Goal: Information Seeking & Learning: Check status

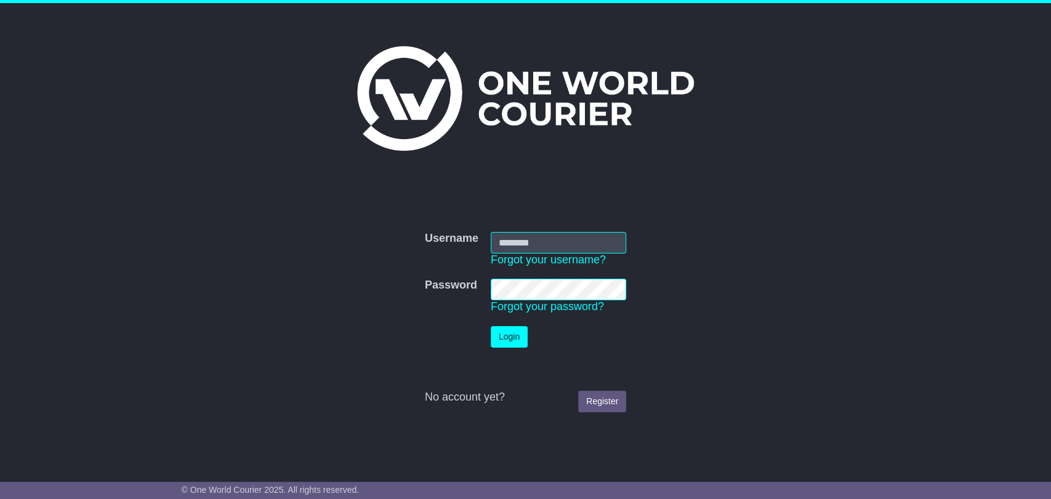
type input "**********"
click at [563, 247] on input "**********" at bounding box center [558, 243] width 135 height 22
click at [569, 242] on input "**********" at bounding box center [558, 243] width 135 height 22
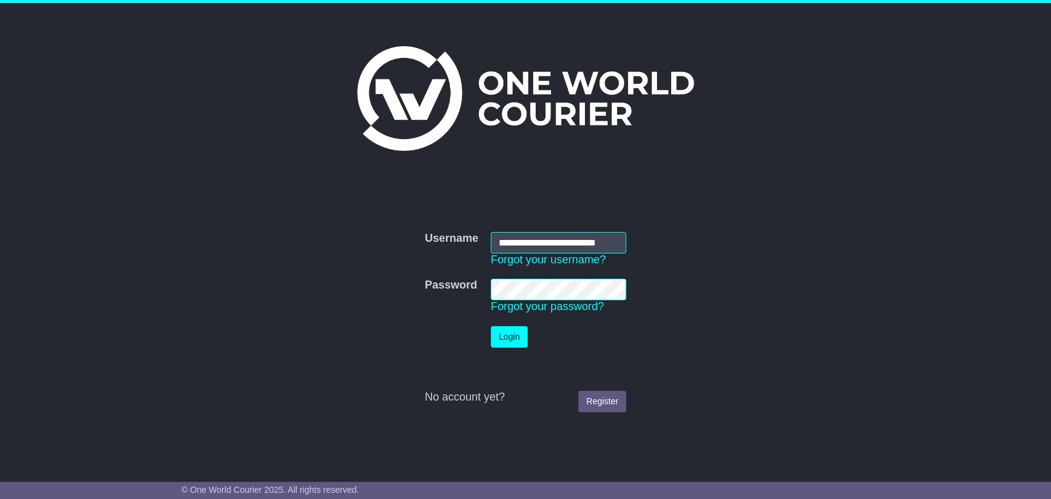
click at [569, 242] on input "**********" at bounding box center [558, 243] width 135 height 22
click at [576, 241] on input "**********" at bounding box center [558, 243] width 135 height 22
click at [508, 327] on button "Login" at bounding box center [509, 337] width 37 height 22
type input "**********"
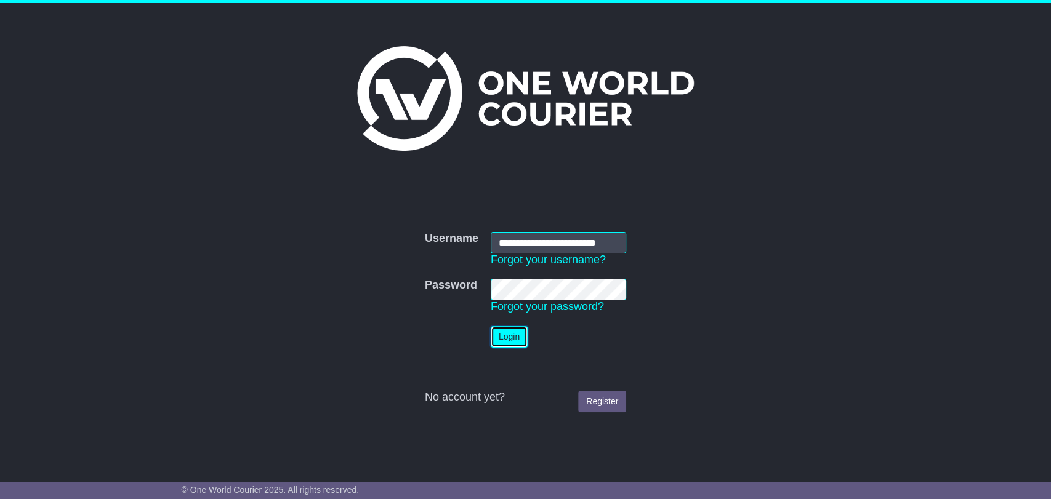
click at [517, 329] on button "Login" at bounding box center [509, 337] width 37 height 22
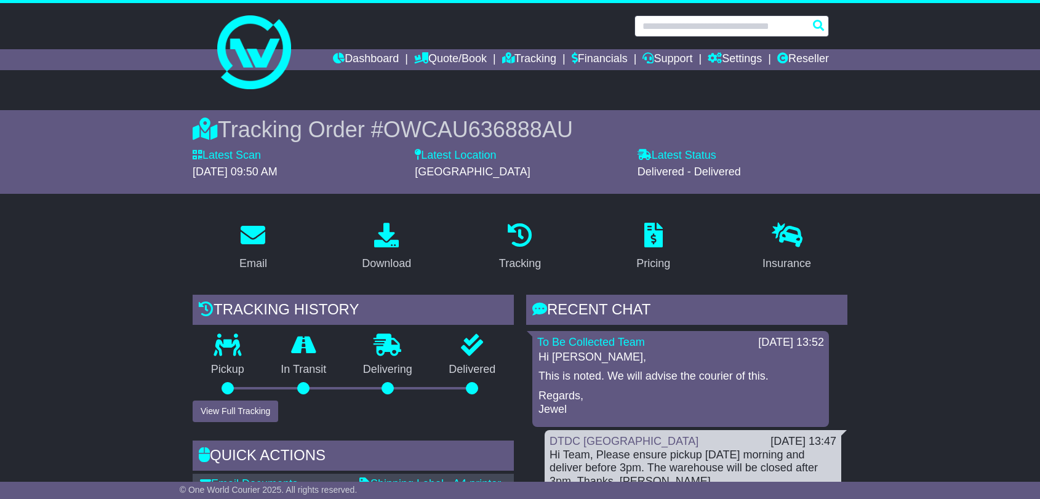
drag, startPoint x: 0, startPoint y: 0, endPoint x: 711, endPoint y: 28, distance: 712.0
click at [711, 28] on input "text" at bounding box center [732, 26] width 194 height 22
paste input "**********"
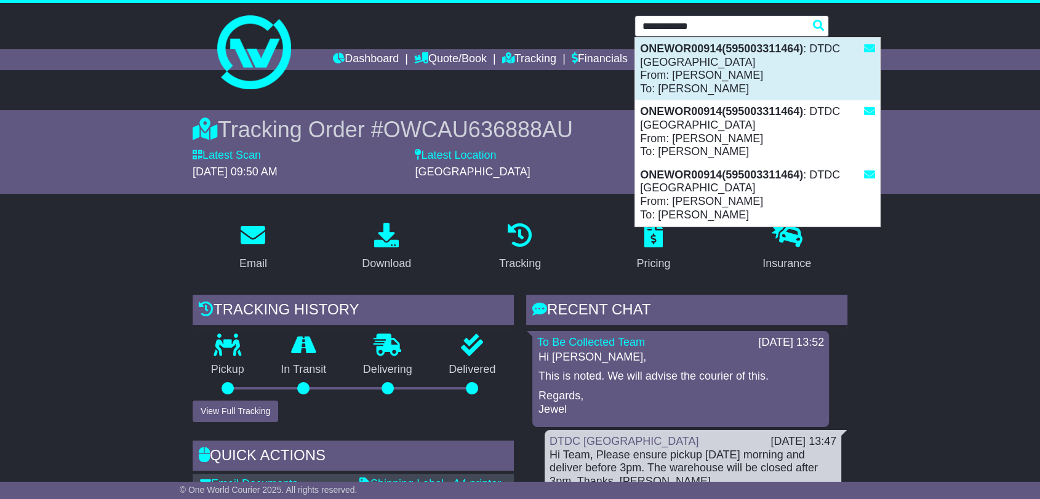
click at [727, 67] on div "ONEWOR00914(595003311464) : DTDC Australia From: Kirutiga Sundharrarajan To: Ki…" at bounding box center [757, 69] width 245 height 63
type input "**********"
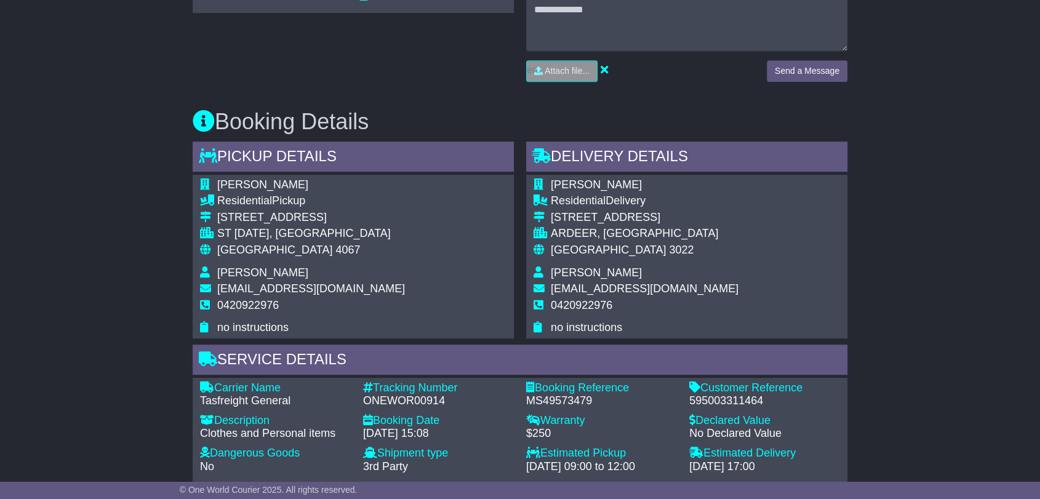
scroll to position [752, 0]
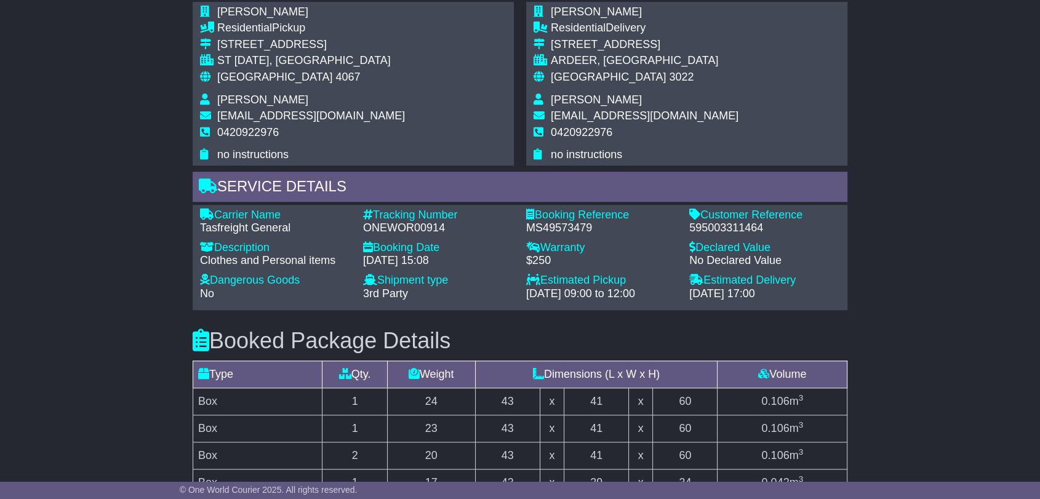
click at [743, 225] on div "595003311464" at bounding box center [764, 229] width 151 height 14
copy div "595003311464"
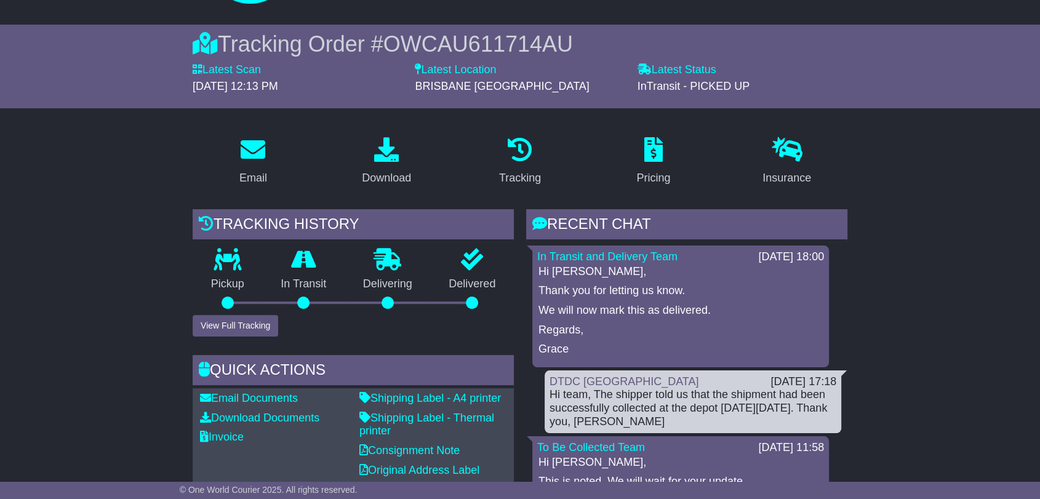
scroll to position [0, 0]
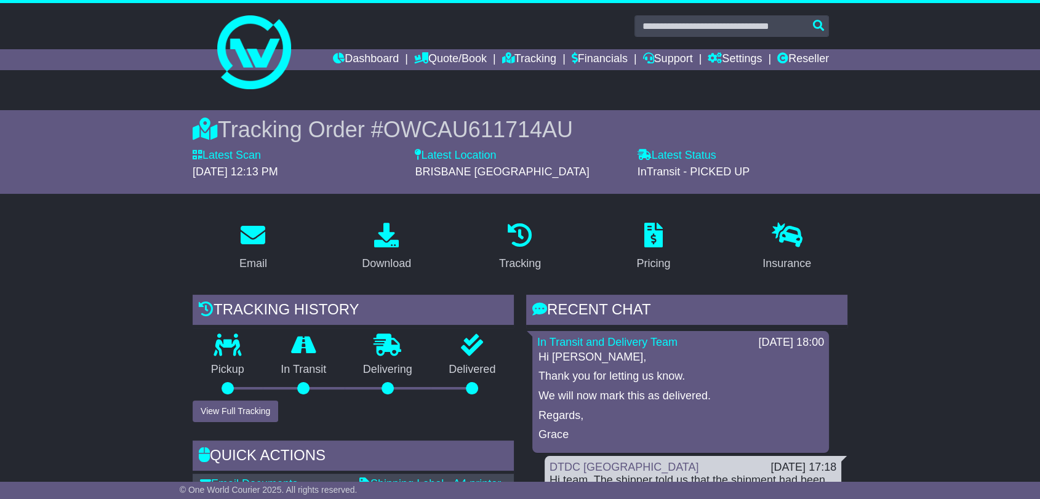
click at [540, 129] on span "OWCAU611714AU" at bounding box center [478, 129] width 190 height 25
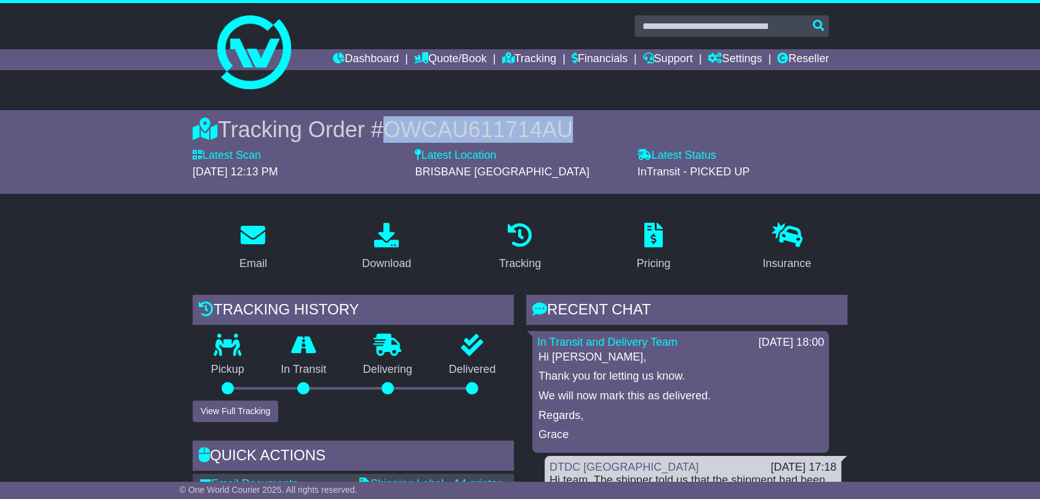
click at [540, 129] on span "OWCAU611714AU" at bounding box center [478, 129] width 190 height 25
copy span "OWCAU611714AU"
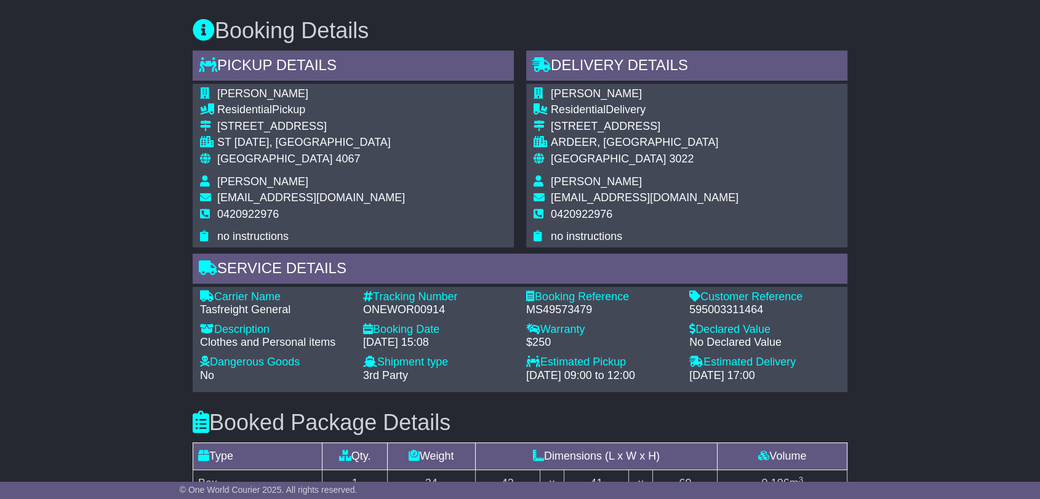
scroll to position [752, 0]
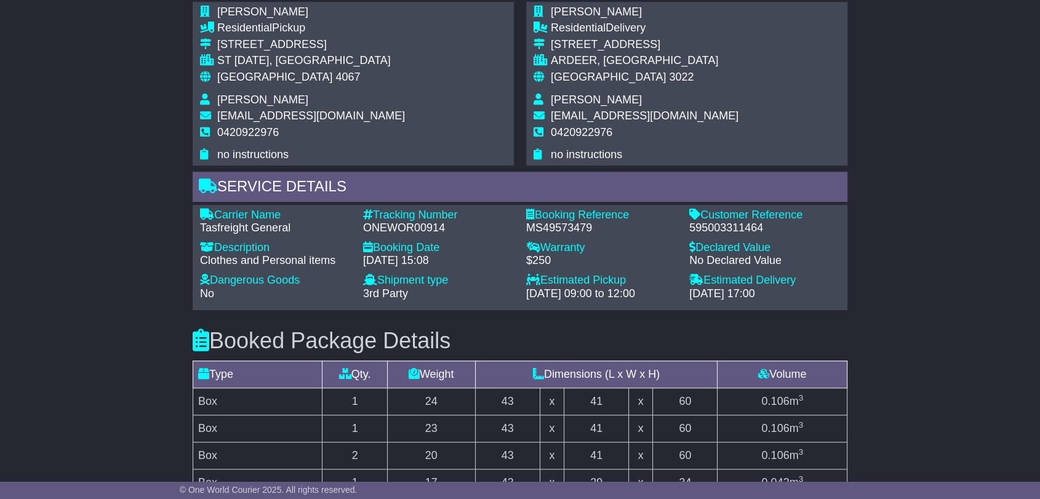
click at [734, 226] on div "595003311464" at bounding box center [764, 229] width 151 height 14
click at [735, 226] on div "595003311464" at bounding box center [764, 229] width 151 height 14
copy div "595003311464"
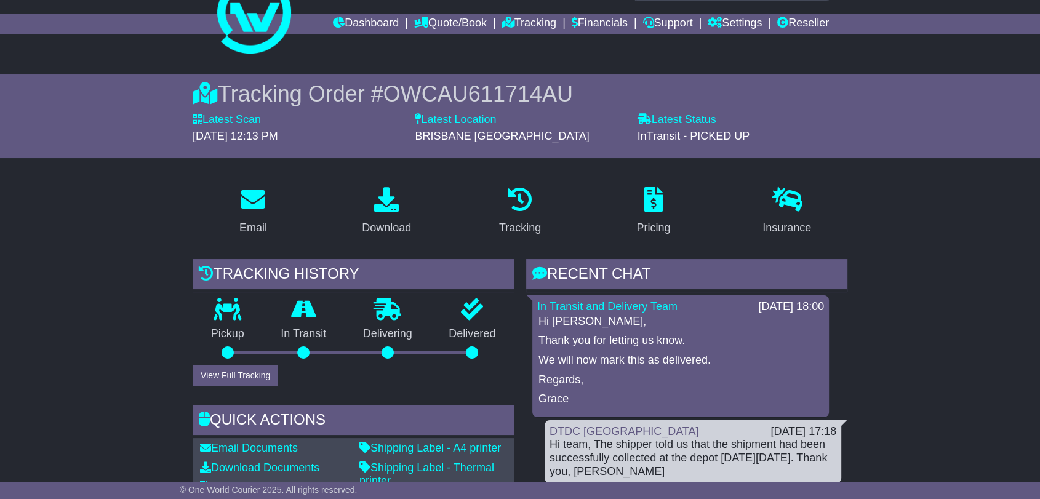
scroll to position [0, 0]
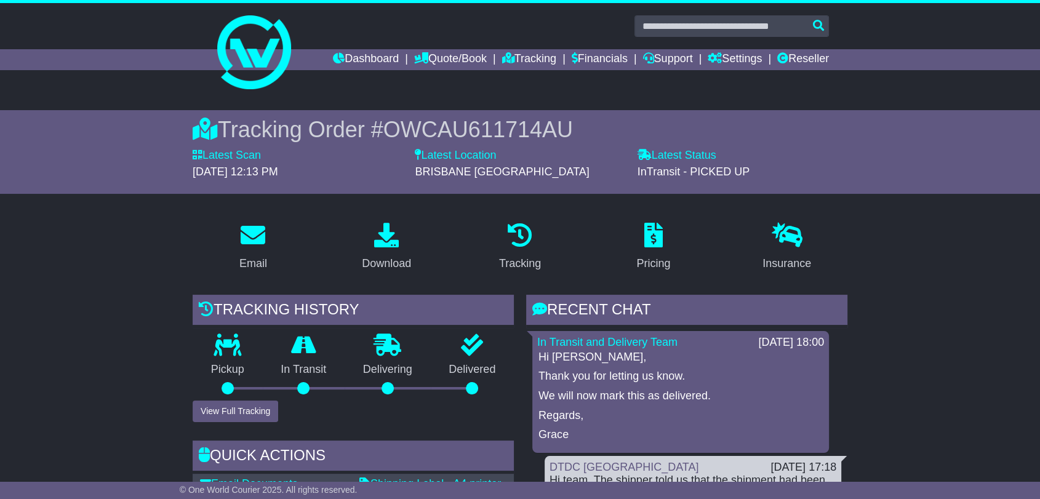
click at [483, 129] on span "OWCAU611714AU" at bounding box center [478, 129] width 190 height 25
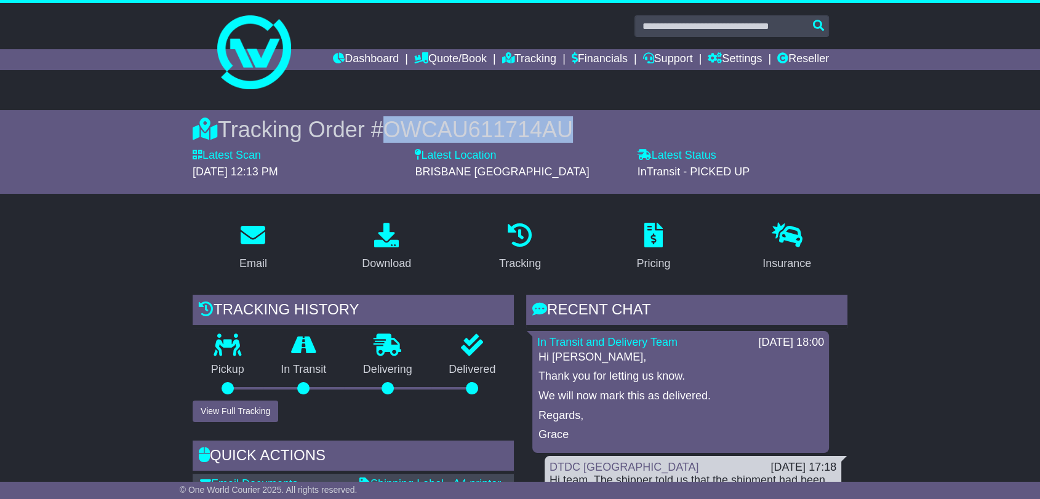
click at [483, 128] on span "OWCAU611714AU" at bounding box center [478, 129] width 190 height 25
copy span "OWCAU611714AU"
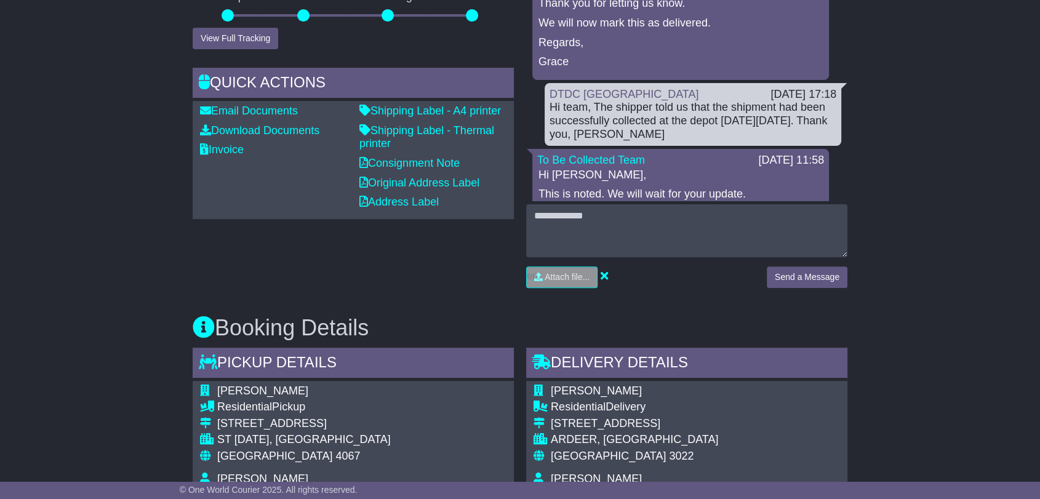
scroll to position [547, 0]
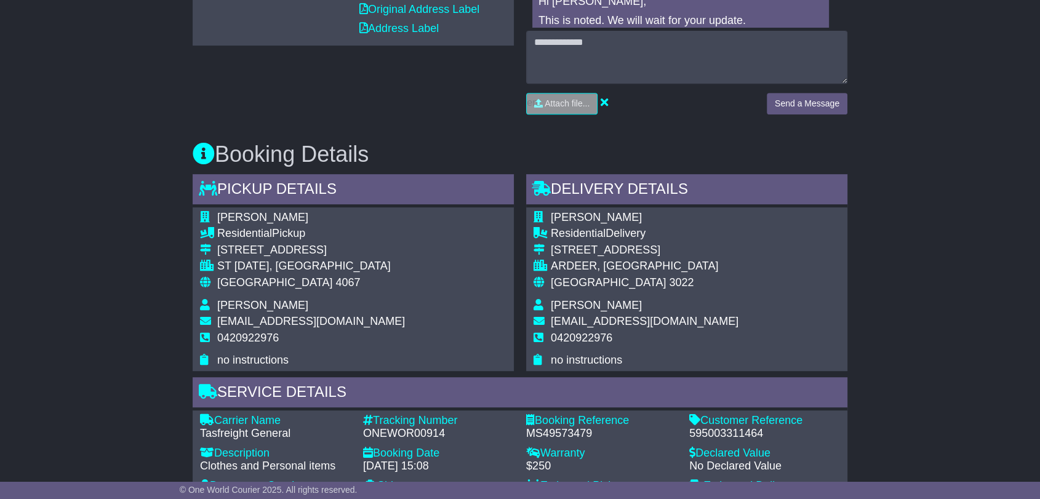
click at [716, 432] on div "595003311464" at bounding box center [764, 434] width 151 height 14
copy div "595003311464"
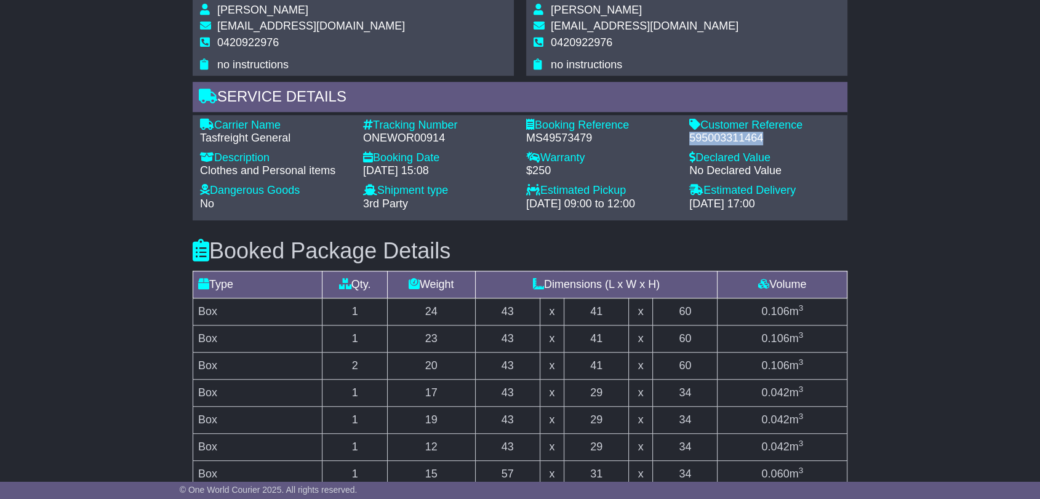
scroll to position [889, 0]
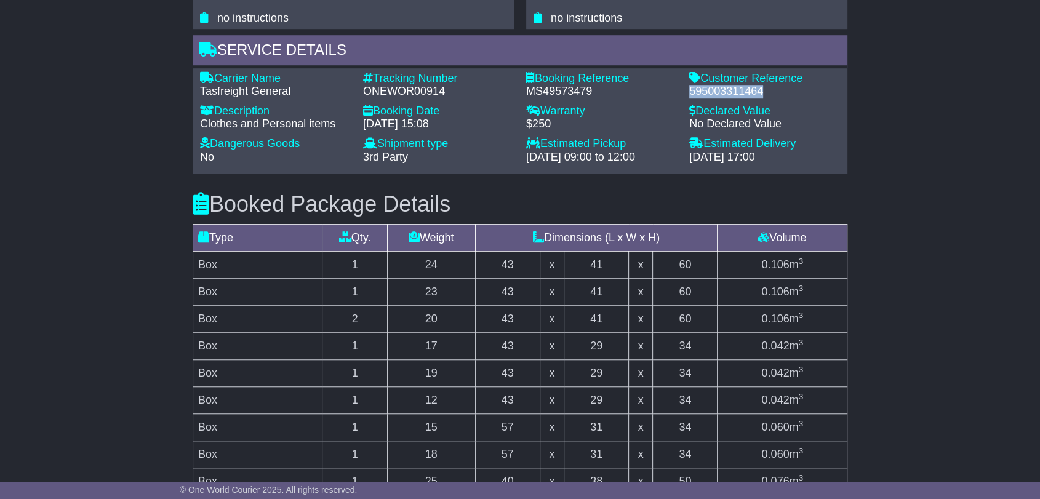
click at [425, 95] on div "ONEWOR00914" at bounding box center [438, 92] width 151 height 14
copy div "ONEWOR00914"
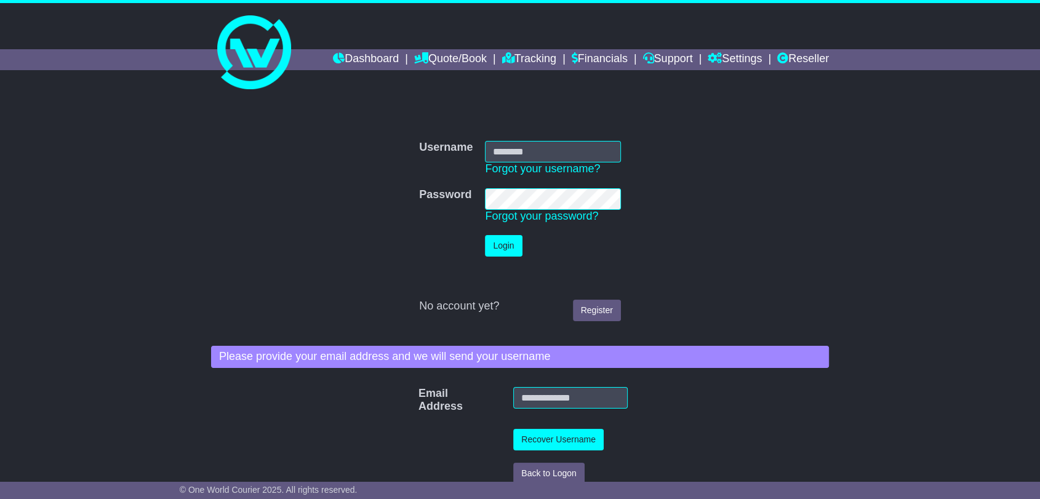
type input "**********"
click at [500, 242] on button "Login" at bounding box center [503, 246] width 37 height 22
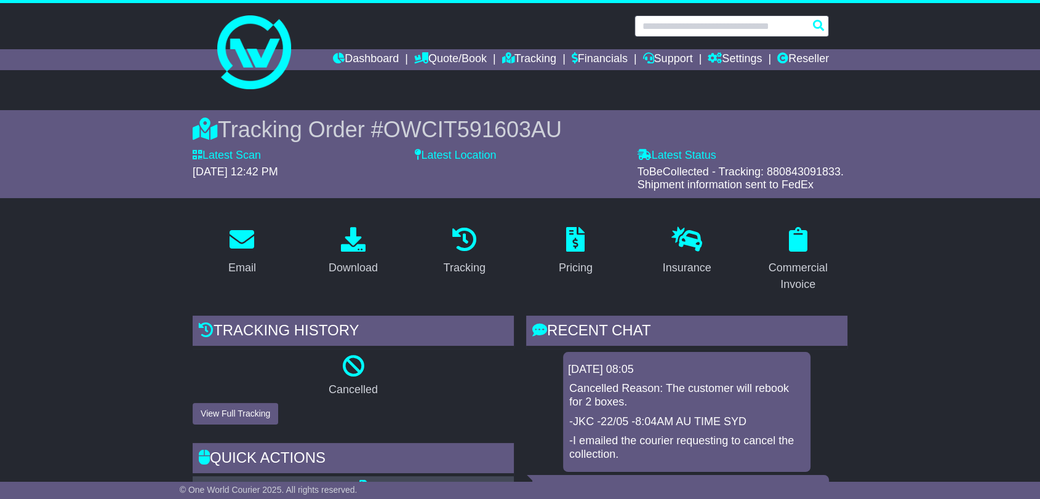
click at [672, 26] on input "text" at bounding box center [732, 26] width 194 height 22
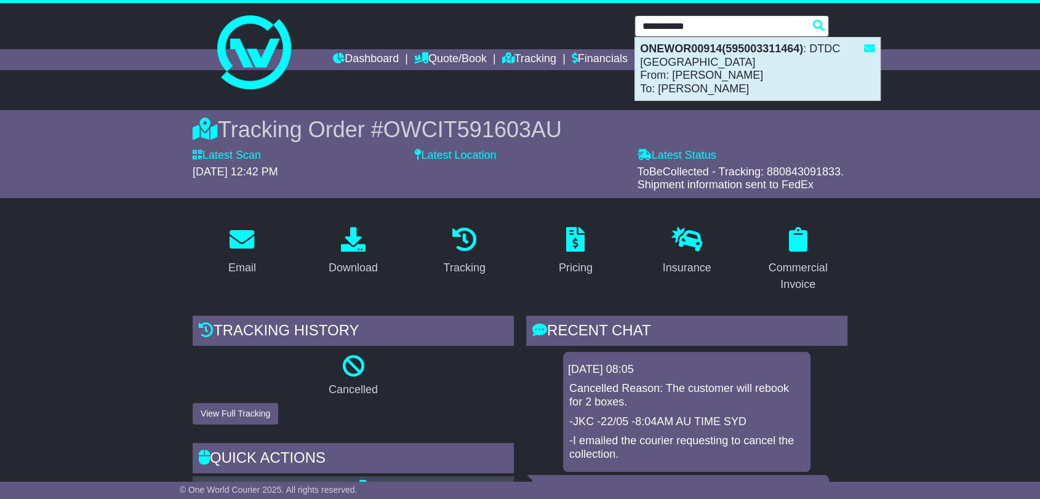
click at [680, 58] on div "ONEWOR00914(595003311464) : DTDC [GEOGRAPHIC_DATA] From: [PERSON_NAME] To: [PER…" at bounding box center [757, 69] width 245 height 63
type input "**********"
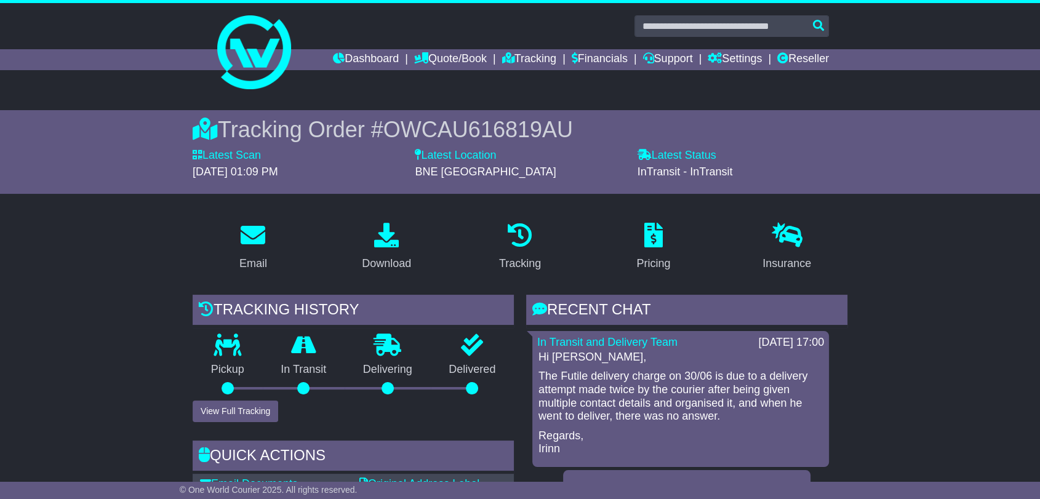
click at [479, 135] on span "OWCAU616819AU" at bounding box center [478, 129] width 190 height 25
click at [487, 130] on span "OWCAU616819AU" at bounding box center [478, 129] width 190 height 25
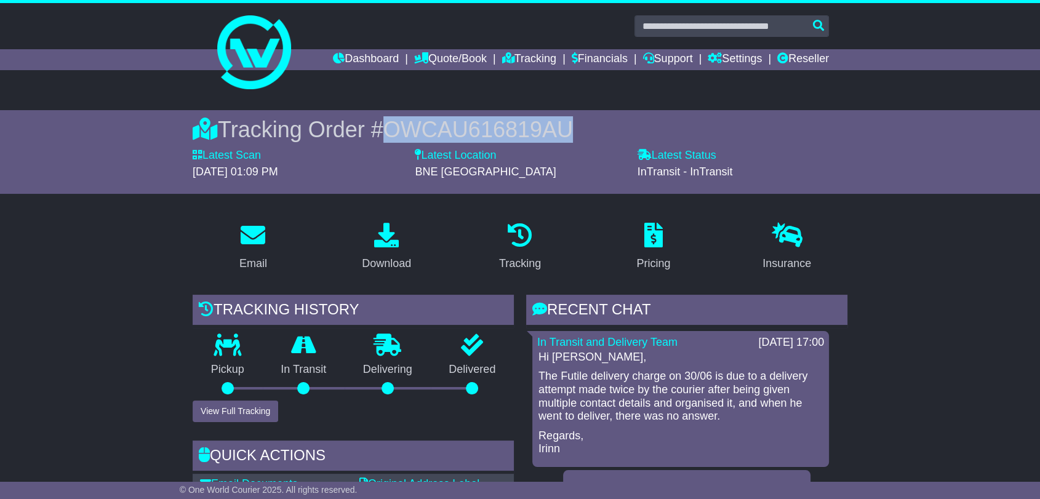
click at [487, 130] on span "OWCAU616819AU" at bounding box center [478, 129] width 190 height 25
copy span "OWCAU616819AU"
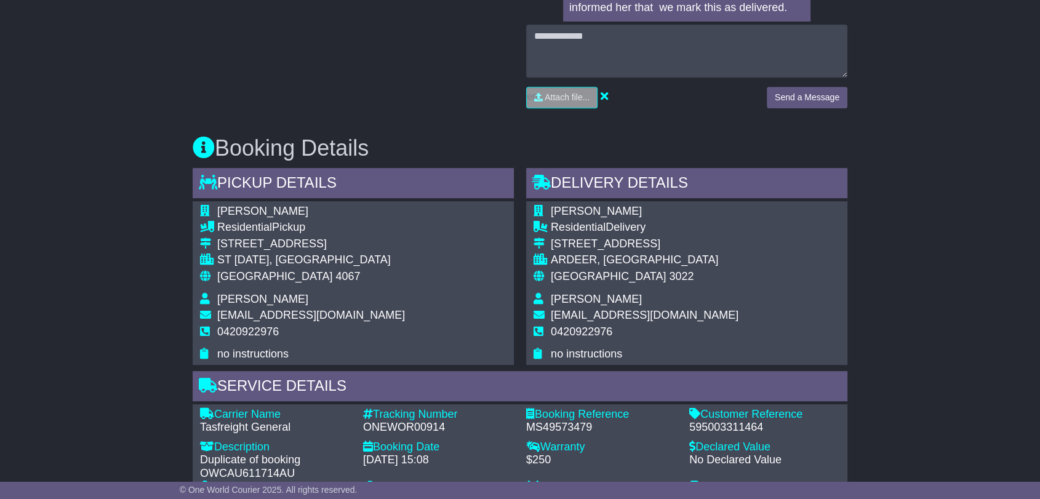
scroll to position [547, 0]
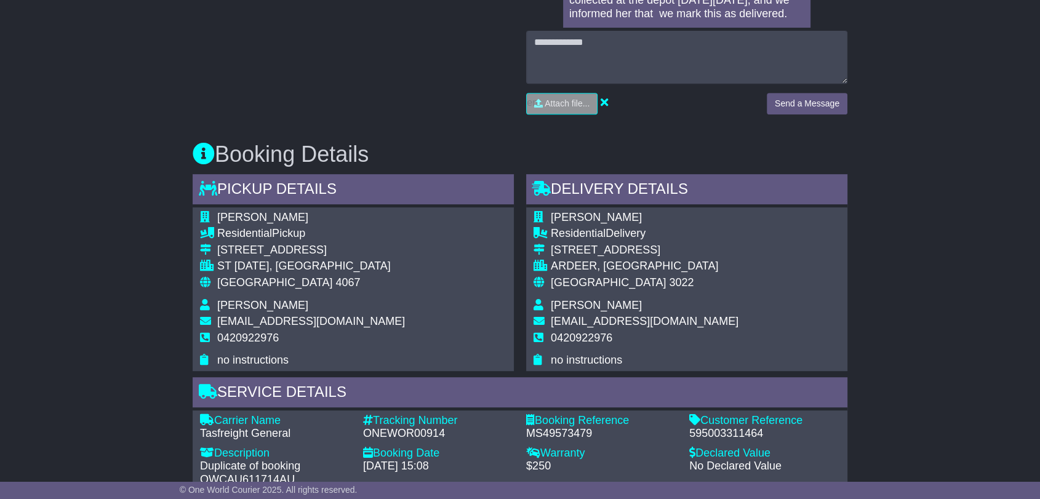
click at [419, 438] on div "Carrier Name - Tasfreight General Description - Duplicate of booking OWCAU61171…" at bounding box center [520, 466] width 652 height 105
click at [419, 435] on div "ONEWOR00914" at bounding box center [438, 434] width 151 height 14
copy div "ONEWOR00914"
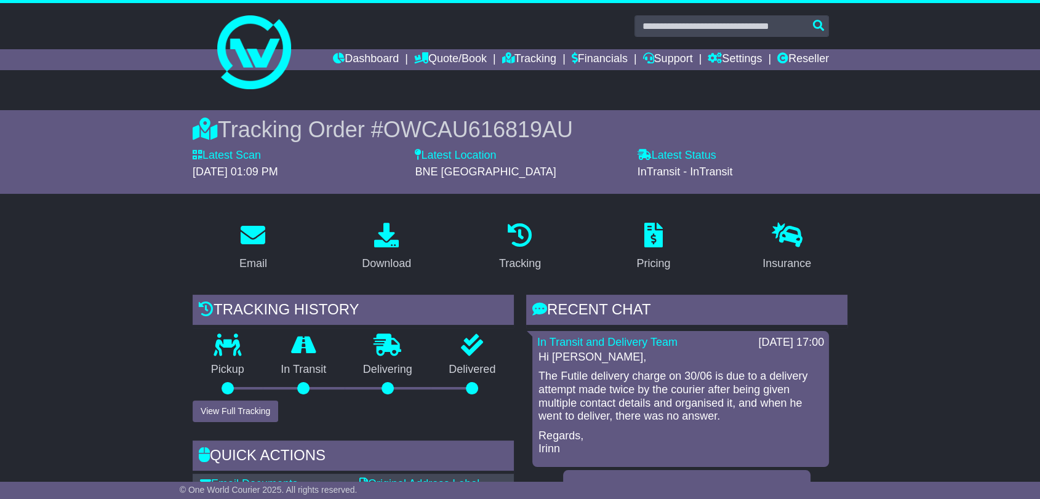
scroll to position [0, 0]
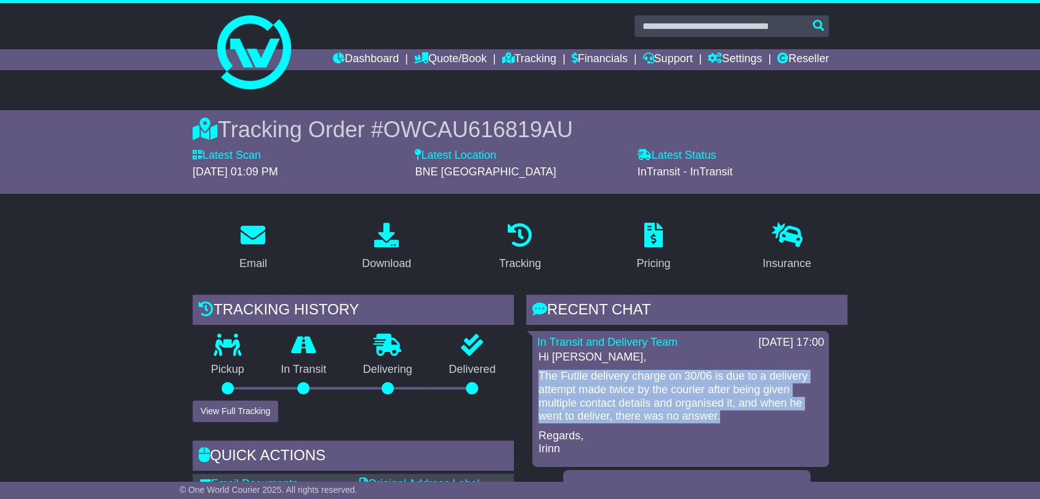
drag, startPoint x: 702, startPoint y: 408, endPoint x: 535, endPoint y: 378, distance: 169.5
click at [535, 378] on div "In Transit and Delivery Team 07 Jul 2025 17:00 Hi Adithi, The Futile delivery c…" at bounding box center [680, 399] width 297 height 136
copy p "The Futile delivery charge on 30/06 is due to a delivery attempt made twice by …"
